Goal: Communication & Community: Answer question/provide support

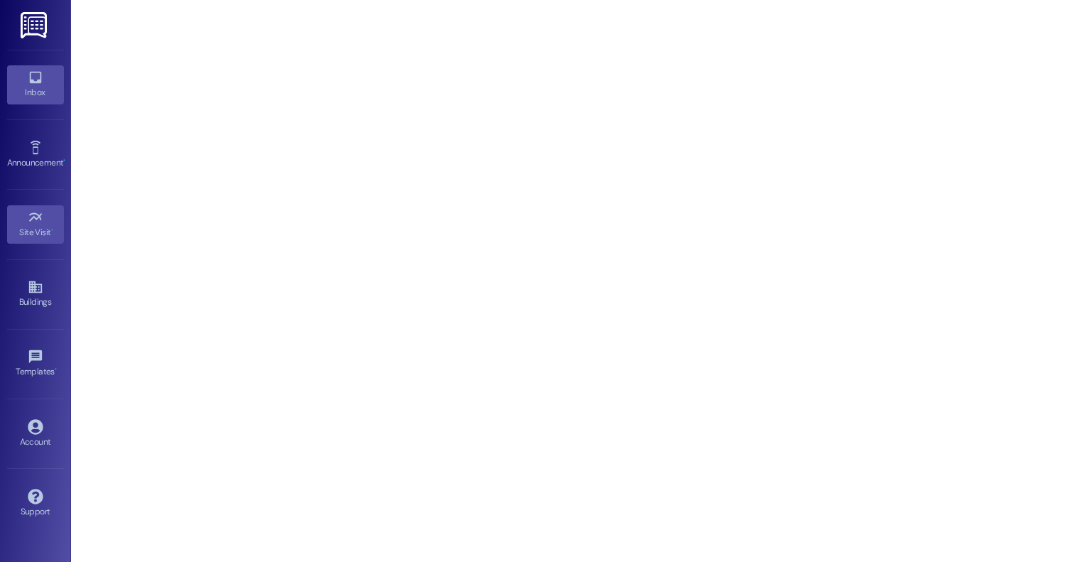
click at [37, 80] on icon at bounding box center [35, 78] width 12 height 12
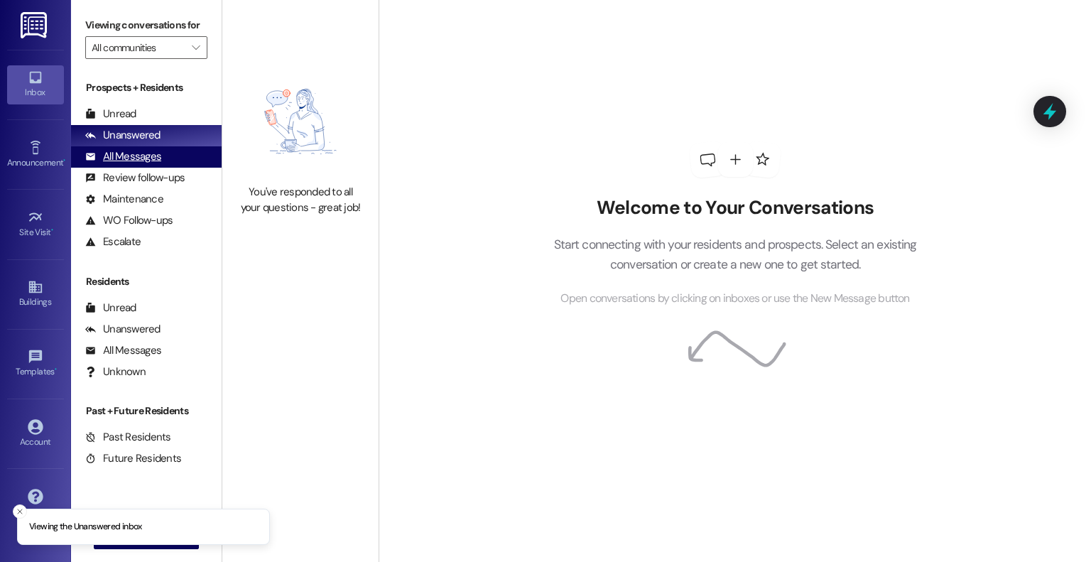
click at [156, 158] on div "All Messages" at bounding box center [123, 156] width 76 height 15
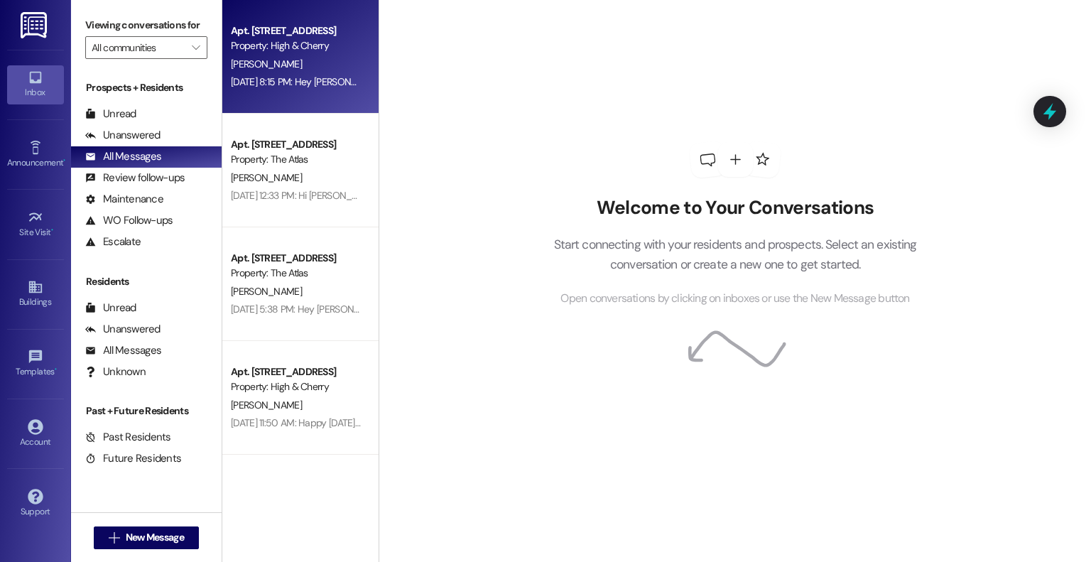
click at [319, 94] on div "Apt. [STREET_ADDRESS] Property: High & Cherry [PERSON_NAME] [DATE] 8:15 PM: Hey…" at bounding box center [300, 57] width 156 height 114
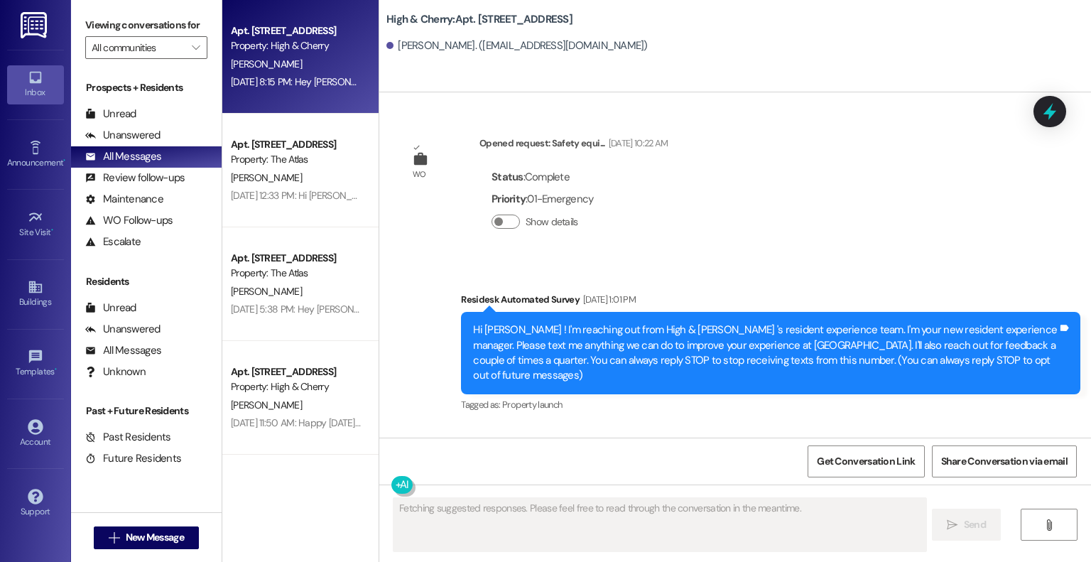
scroll to position [14427, 0]
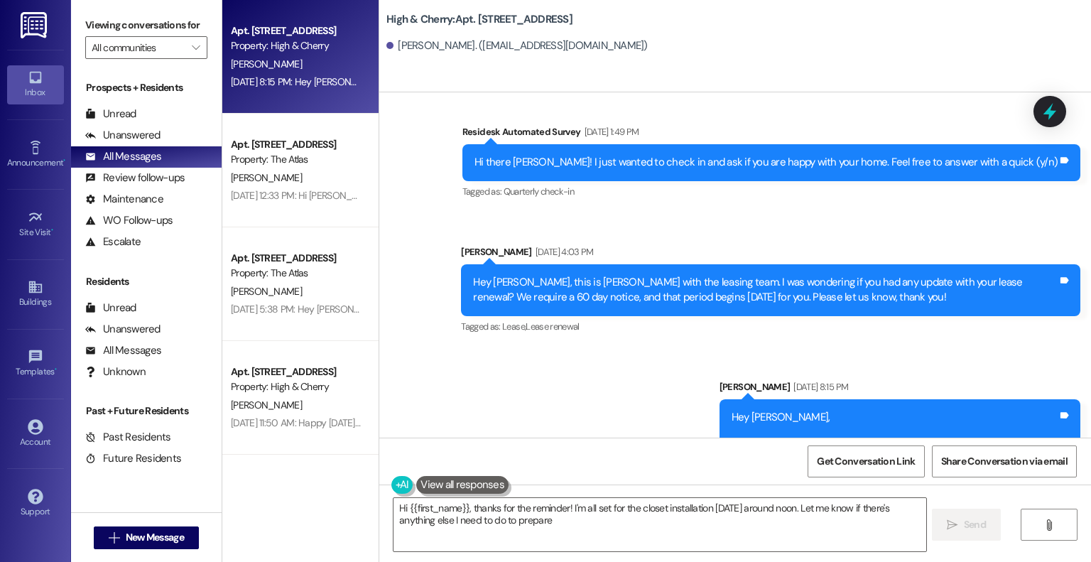
type textarea "Hi {{first_name}}, thanks for the reminder! I'm all set for the closet installa…"
